Goal: Task Accomplishment & Management: Use online tool/utility

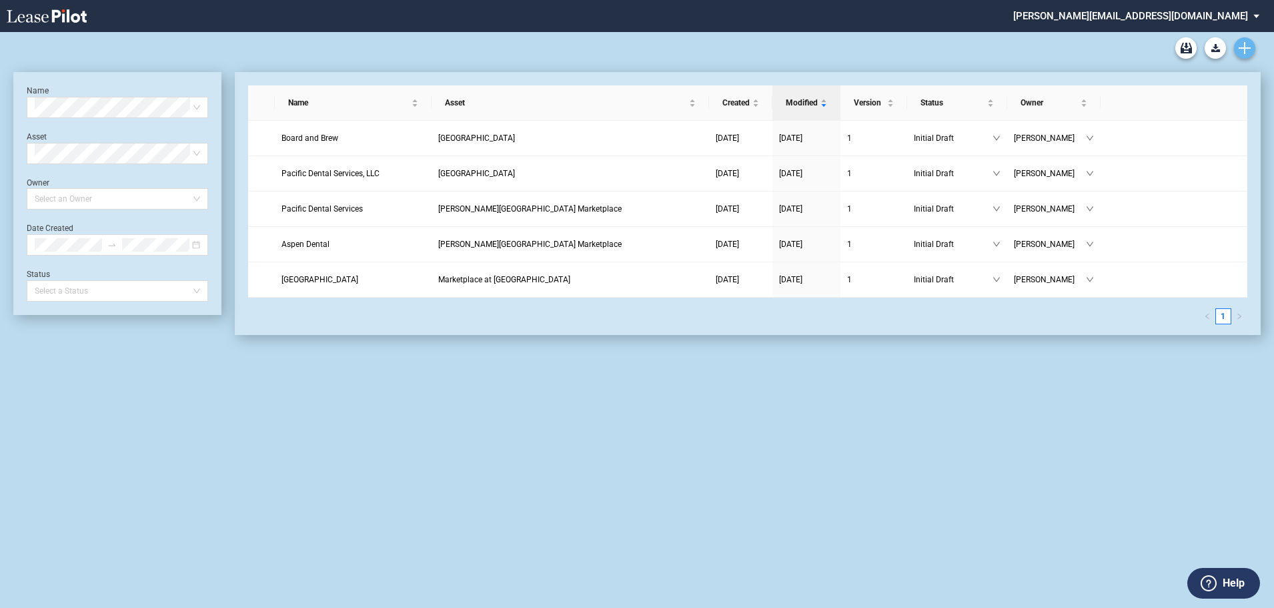
click at [1246, 49] on use "Create new document" at bounding box center [1245, 48] width 12 height 12
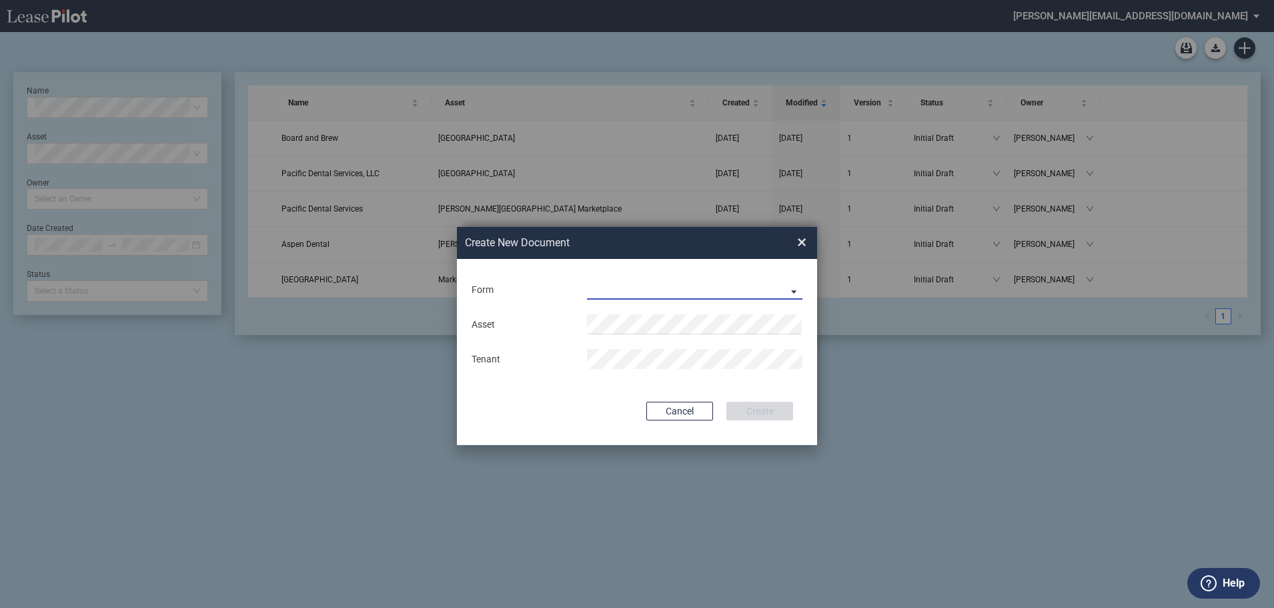
click at [793, 291] on md-select "Existing Center Lease Under Construction Lease" at bounding box center [694, 289] width 215 height 20
click at [636, 293] on div "Existing Center Lease" at bounding box center [638, 290] width 101 height 15
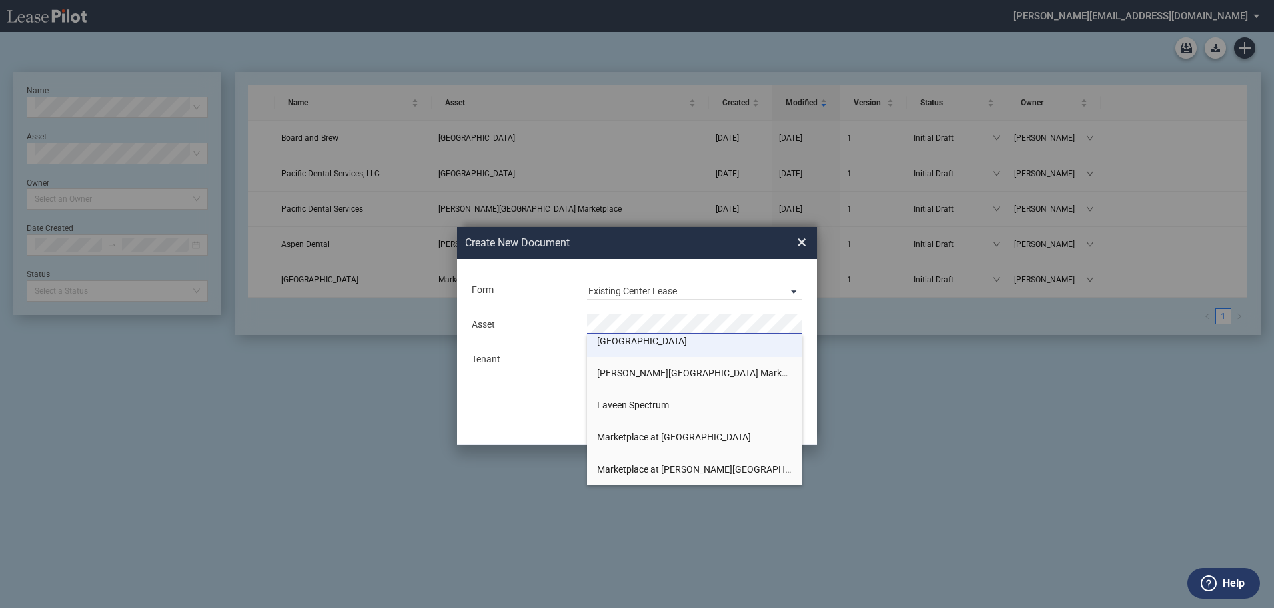
scroll to position [267, 0]
click at [628, 342] on span "[PERSON_NAME][GEOGRAPHIC_DATA] Marketplace" at bounding box center [704, 339] width 215 height 11
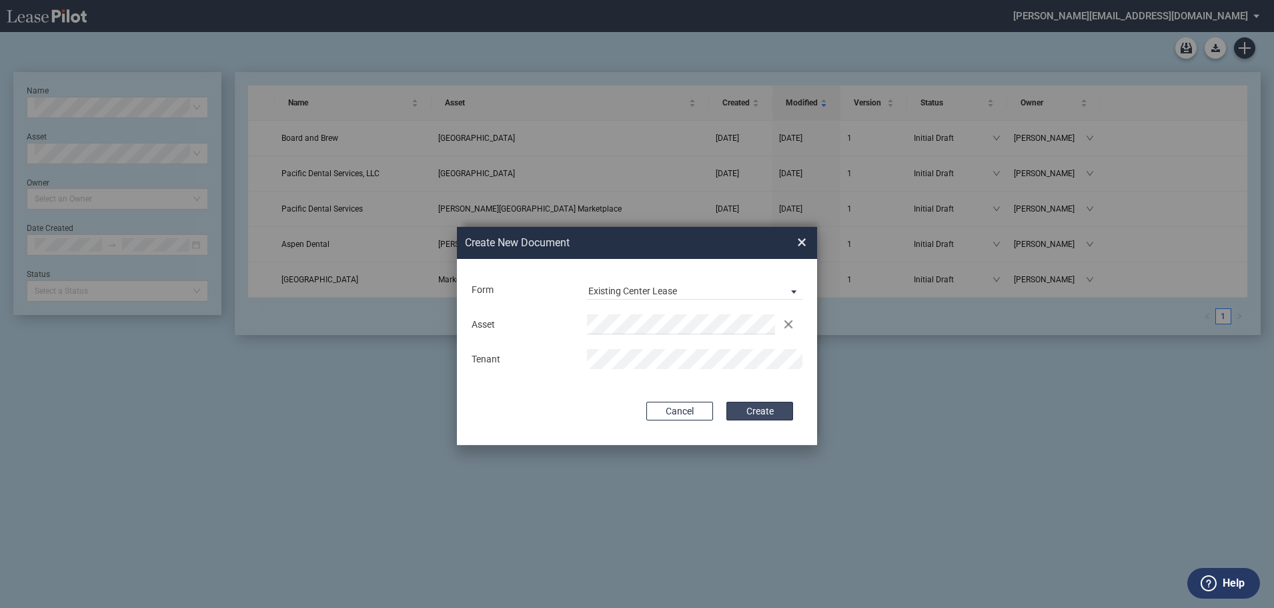
click at [759, 410] on button "Create" at bounding box center [759, 411] width 67 height 19
